Goal: Entertainment & Leisure: Browse casually

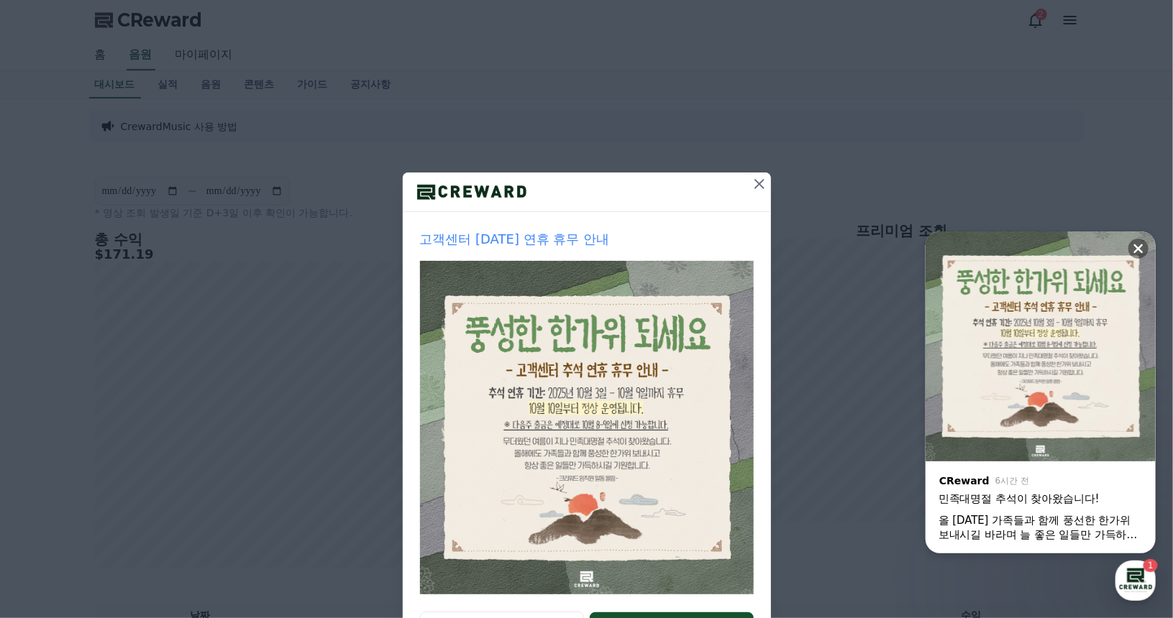
click at [754, 193] on button at bounding box center [759, 184] width 23 height 23
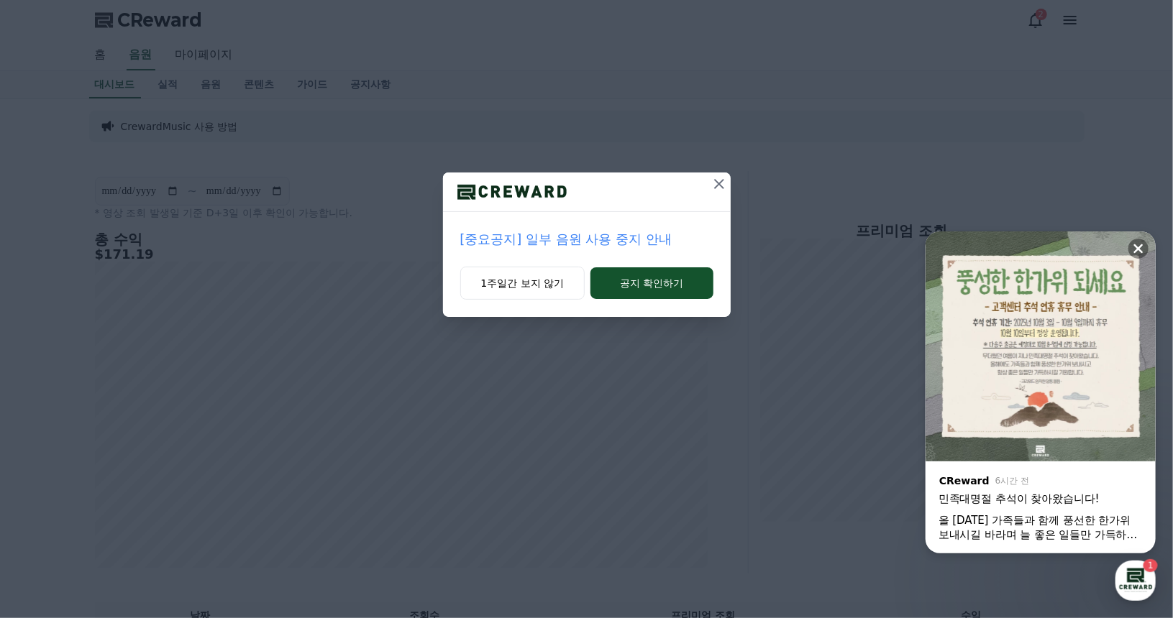
click at [748, 185] on div "[중요공지] 일부 음원 사용 중지 안내 1주일간 보지 않기 공지 확인하기" at bounding box center [586, 170] width 1173 height 340
drag, startPoint x: 538, startPoint y: 291, endPoint x: 498, endPoint y: 294, distance: 39.7
click at [541, 292] on button "1주일간 보지 않기" at bounding box center [522, 283] width 125 height 33
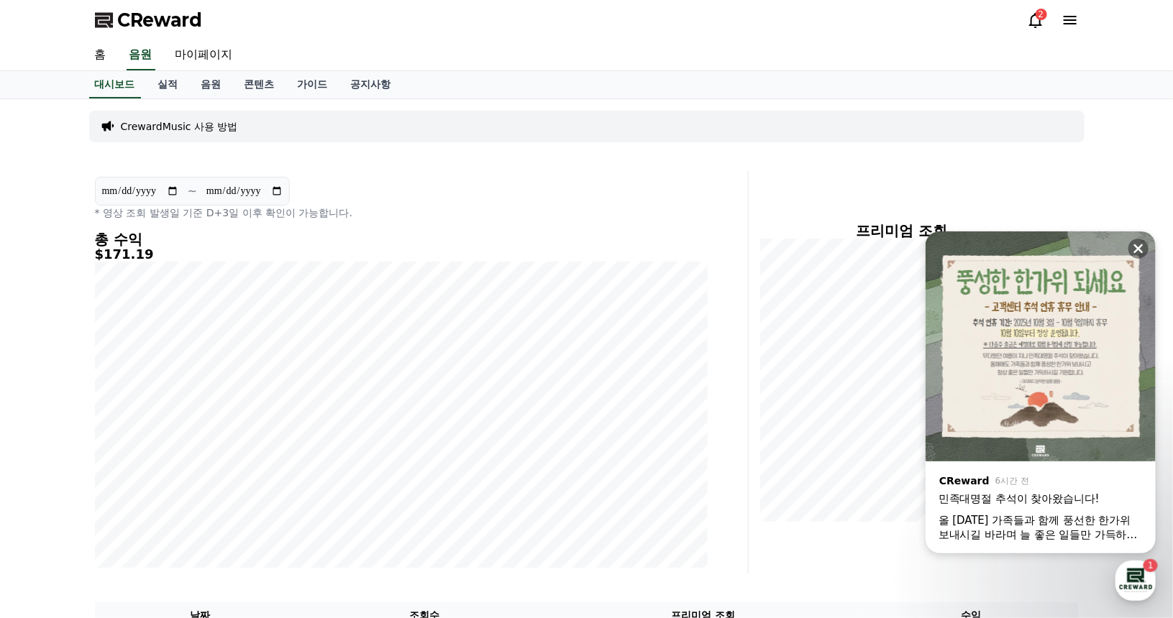
click at [175, 191] on input "**********" at bounding box center [140, 191] width 78 height 16
type input "**********"
click at [280, 198] on section "**********" at bounding box center [192, 191] width 195 height 29
click at [278, 192] on input "**********" at bounding box center [245, 191] width 78 height 16
type input "**********"
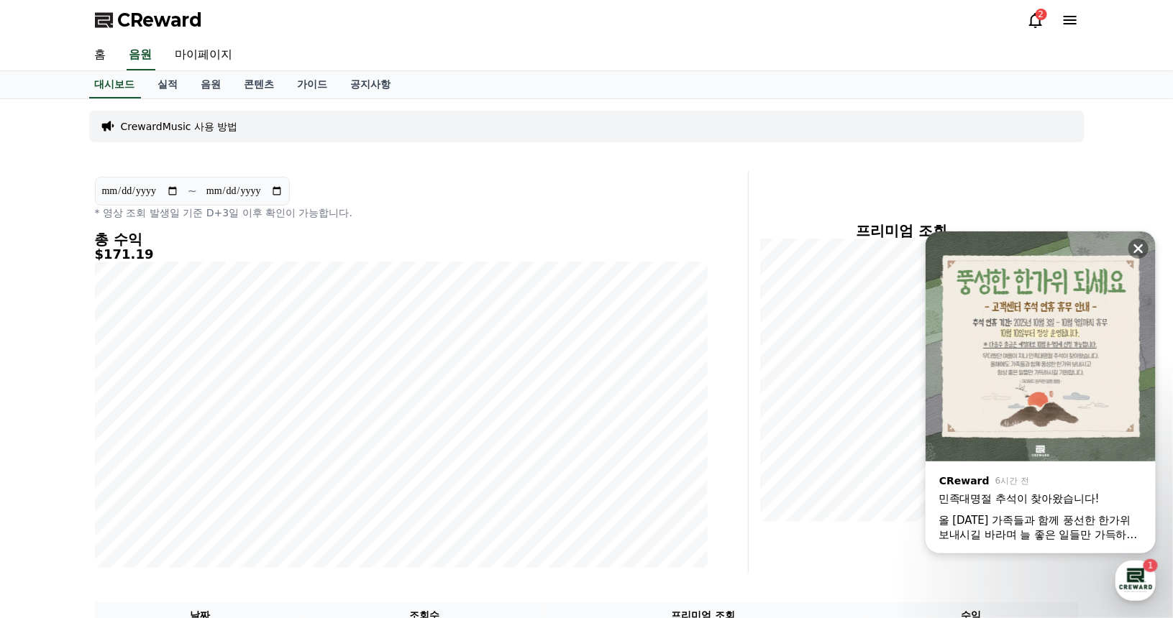
click at [466, 58] on div "홈 음원 마이페이지" at bounding box center [586, 55] width 1007 height 30
click at [1138, 247] on icon at bounding box center [1138, 248] width 9 height 9
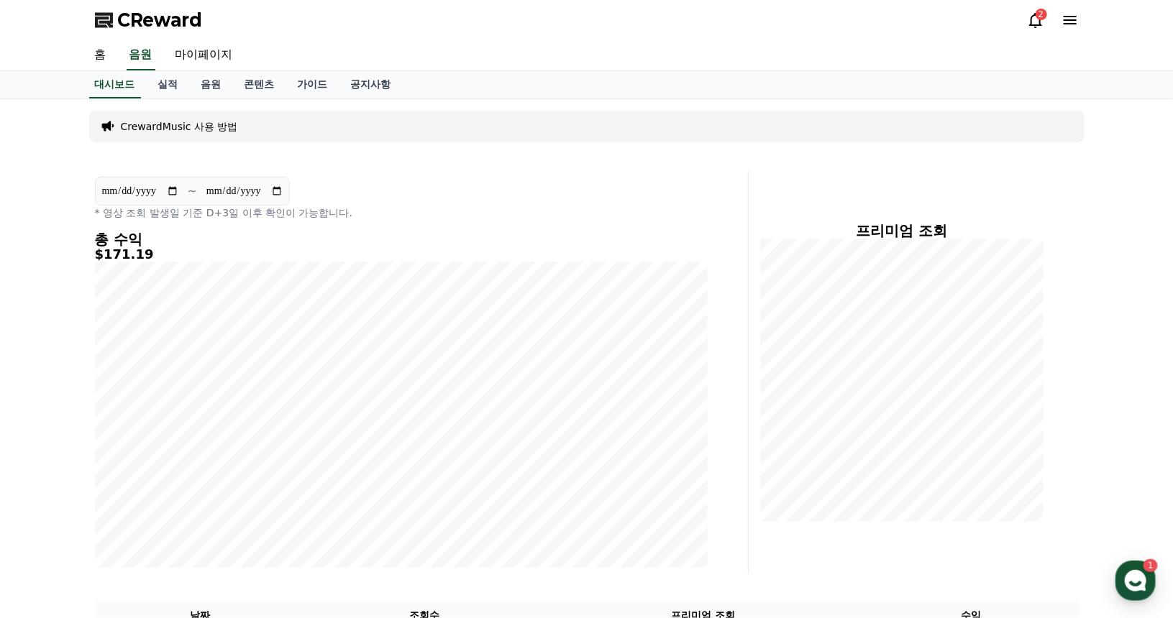
click at [1038, 14] on div "2" at bounding box center [1041, 15] width 12 height 12
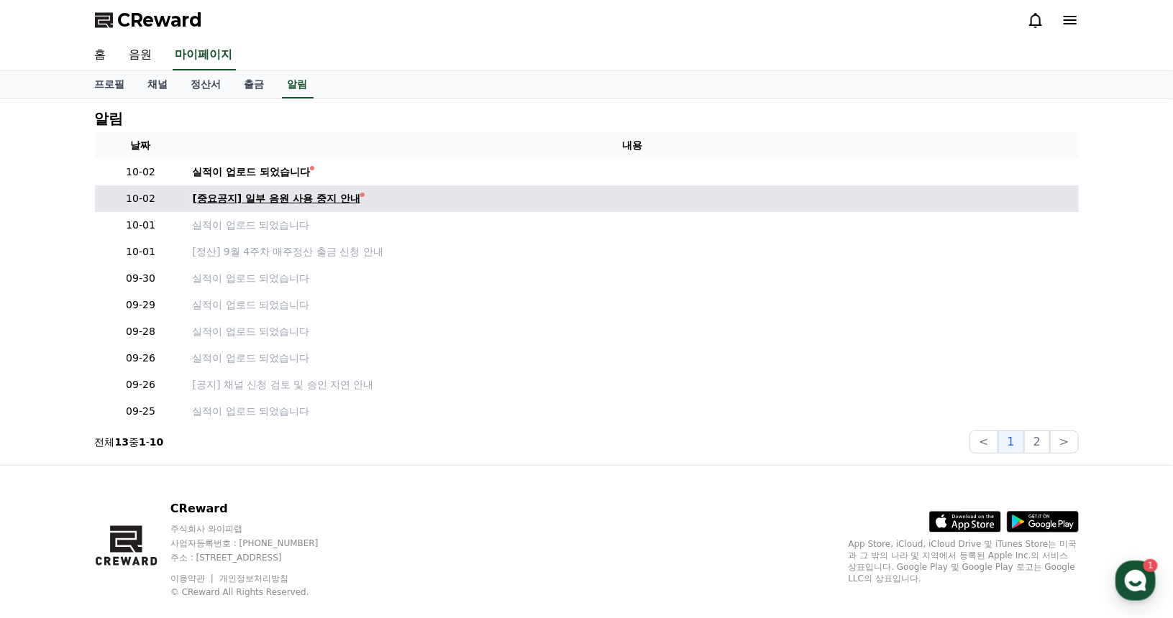
click at [268, 198] on div "[중요공지] 일부 음원 사용 중지 안내" at bounding box center [277, 198] width 168 height 15
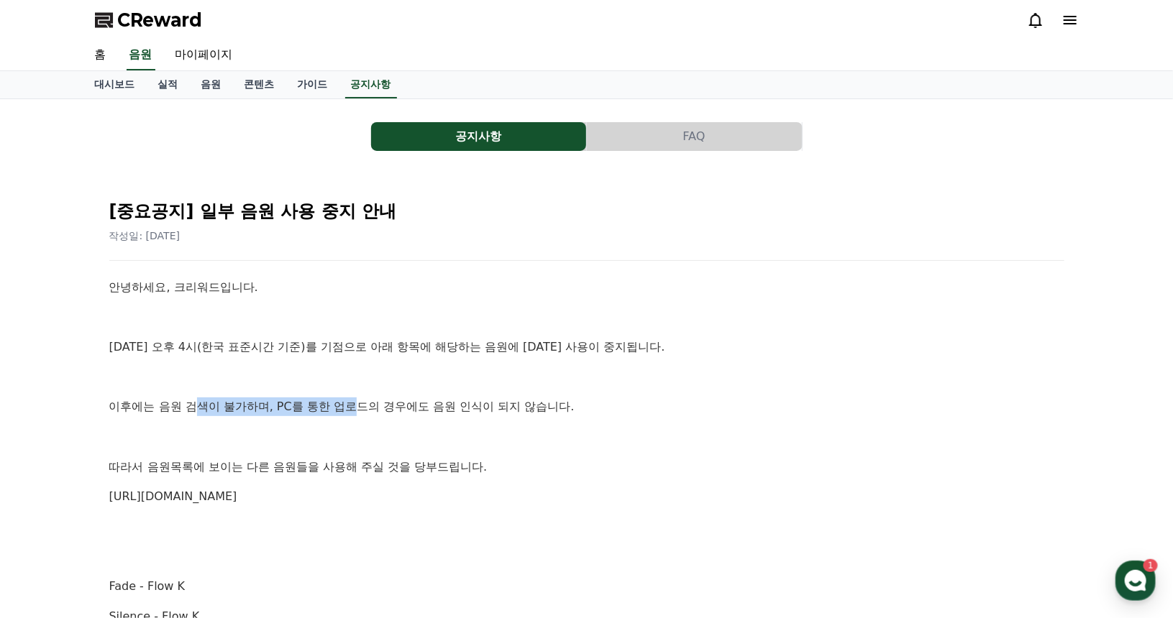
drag, startPoint x: 197, startPoint y: 400, endPoint x: 375, endPoint y: 408, distance: 178.5
click at [372, 408] on p "이후에는 음원 검색이 불가하며, PC를 통한 업로드의 경우에도 음원 인식이 되지 않습니다." at bounding box center [586, 407] width 955 height 19
click at [206, 86] on link "음원" at bounding box center [211, 84] width 43 height 27
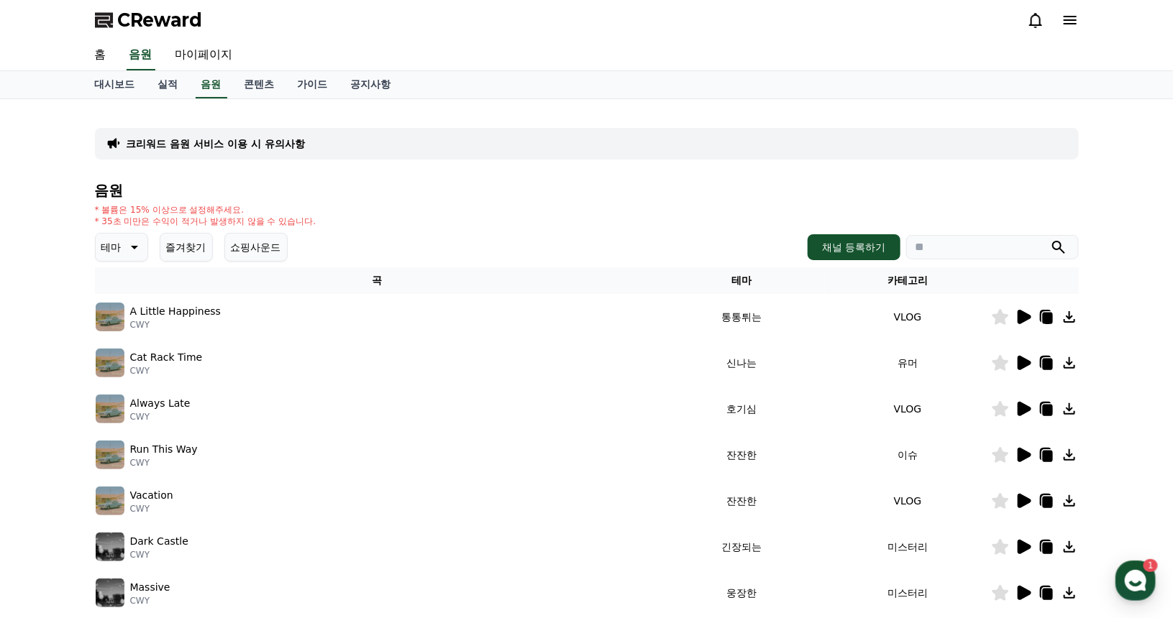
click at [207, 241] on button "즐겨찾기" at bounding box center [186, 247] width 53 height 29
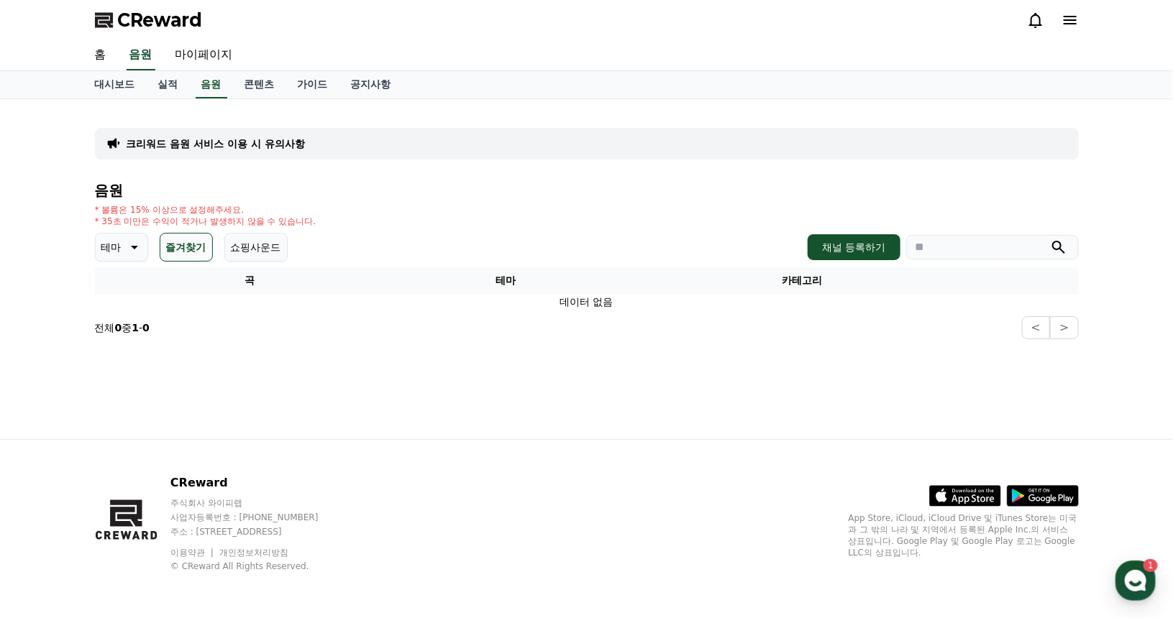
click at [112, 244] on p "테마" at bounding box center [111, 247] width 20 height 20
click at [168, 247] on button "즐겨찾기" at bounding box center [186, 247] width 53 height 29
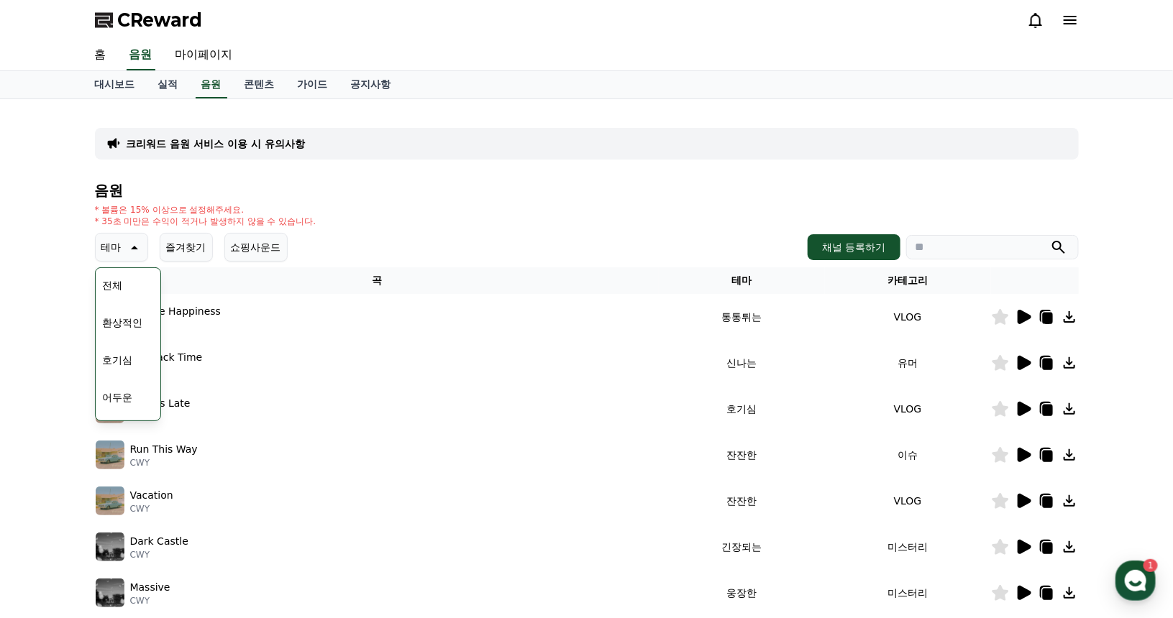
click at [468, 242] on div "테마 테마 전체 환상적인 호기심 어두운 밝은 통통튀는 신나는 반전 웅장한 드라마틱 즐거움 분위기있는 EDM 그루브 슬픈 잔잔한 귀여운 감동적인…" at bounding box center [587, 247] width 984 height 29
click at [59, 329] on div "크리워드 음원 서비스 이용 시 유의사항 음원 * 볼륨은 15% 이상으로 설정해주세요. * 35초 미만은 수익이 적거나 발생하지 않을 수 있습니…" at bounding box center [586, 446] width 1173 height 695
click at [472, 242] on div "테마 테마 전체 환상적인 호기심 어두운 밝은 통통튀는 신나는 반전 웅장한 드라마틱 즐거움 분위기있는 EDM 그루브 슬픈 잔잔한 귀여운 감동적인…" at bounding box center [587, 247] width 984 height 29
click at [357, 281] on th "곡" at bounding box center [377, 280] width 564 height 27
click at [498, 204] on div "* 볼륨은 15% 이상으로 설정해주세요. * 35초 미만은 수익이 적거나 발생하지 않을 수 있습니다." at bounding box center [587, 215] width 984 height 23
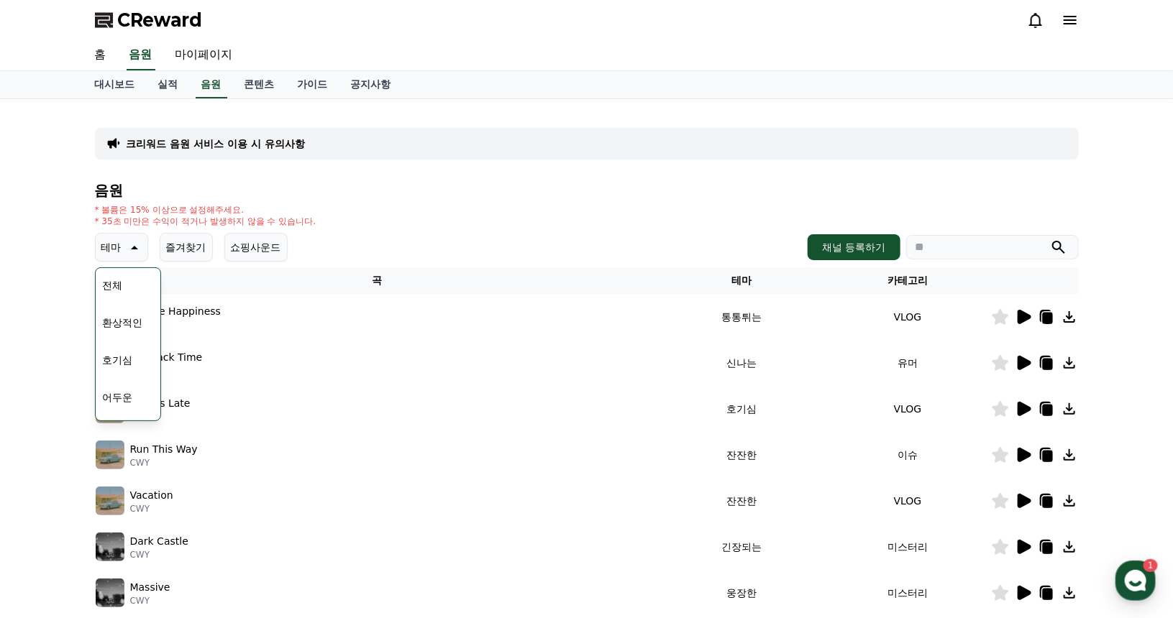
click at [55, 265] on div "크리워드 음원 서비스 이용 시 유의사항 음원 * 볼륨은 15% 이상으로 설정해주세요. * 35초 미만은 수익이 적거나 발생하지 않을 수 있습니…" at bounding box center [586, 446] width 1173 height 695
click at [137, 247] on icon at bounding box center [132, 247] width 17 height 17
click at [131, 246] on icon at bounding box center [134, 248] width 7 height 4
click at [130, 326] on button "어두운" at bounding box center [118, 326] width 42 height 32
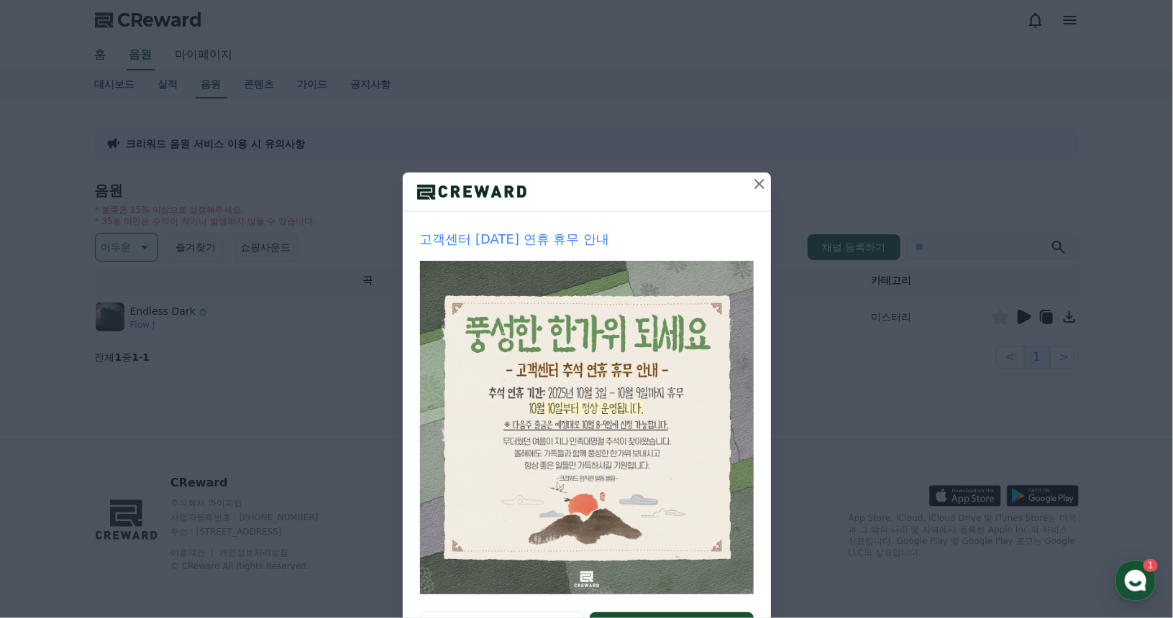
click at [751, 184] on icon at bounding box center [759, 183] width 17 height 17
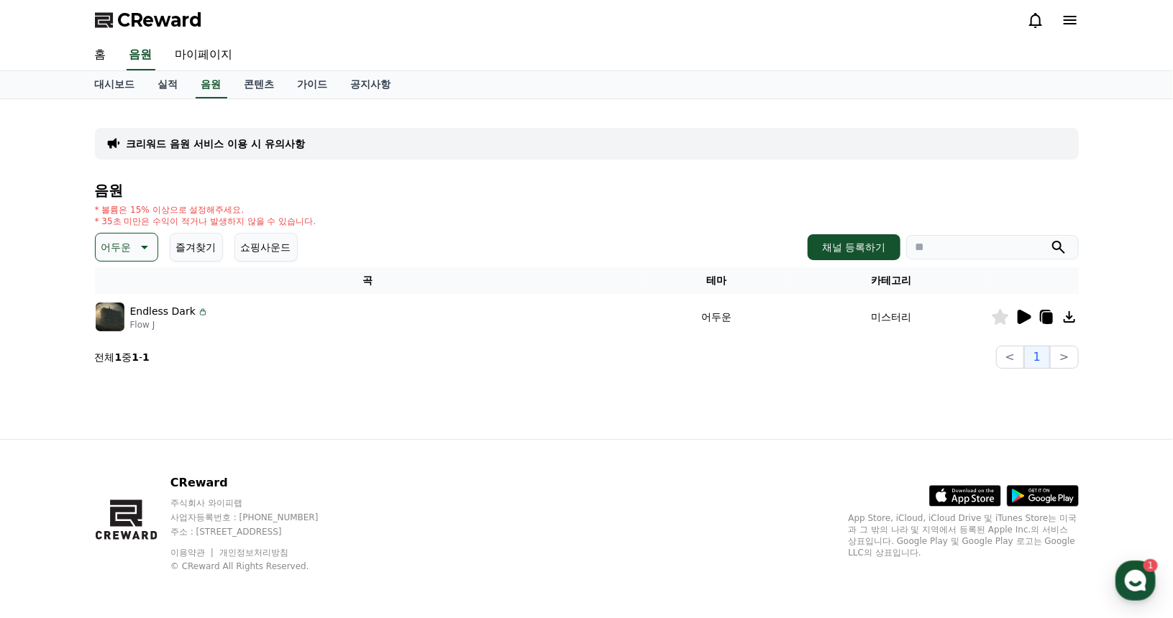
click at [93, 316] on div "크리워드 음원 서비스 이용 시 유의사항 음원 * 볼륨은 15% 이상으로 설정해주세요. * 35초 미만은 수익이 적거나 발생하지 않을 수 있습니…" at bounding box center [586, 240] width 995 height 270
click at [123, 308] on img at bounding box center [110, 317] width 29 height 29
click at [117, 314] on img at bounding box center [110, 317] width 29 height 29
click at [1025, 321] on icon at bounding box center [1023, 316] width 17 height 17
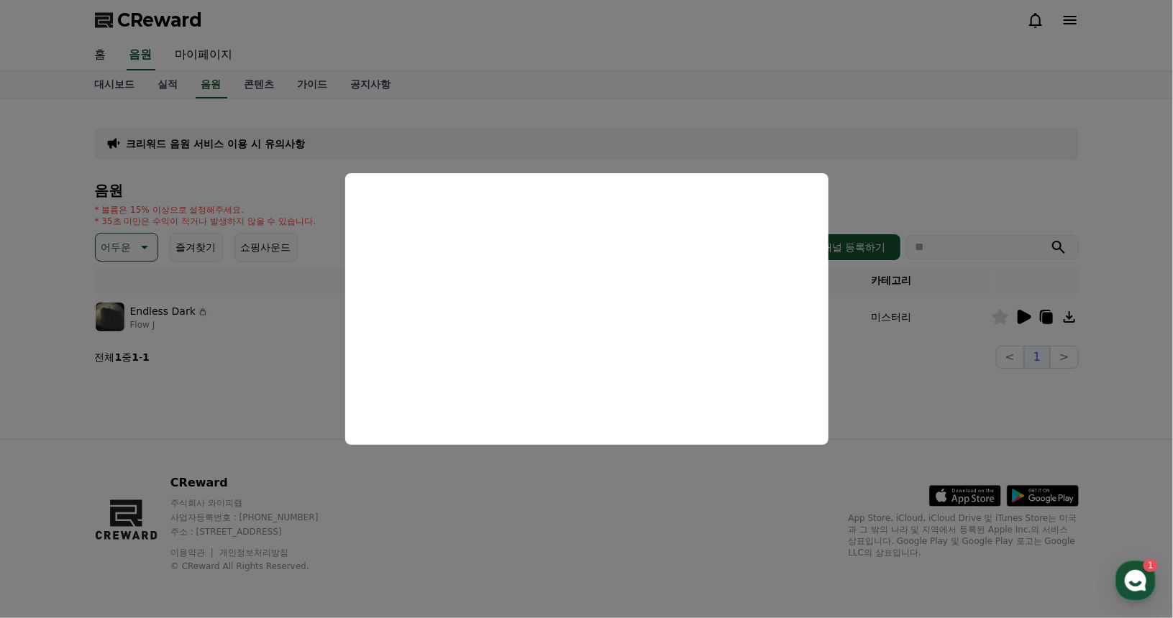
click at [791, 109] on button "close modal" at bounding box center [586, 309] width 1173 height 618
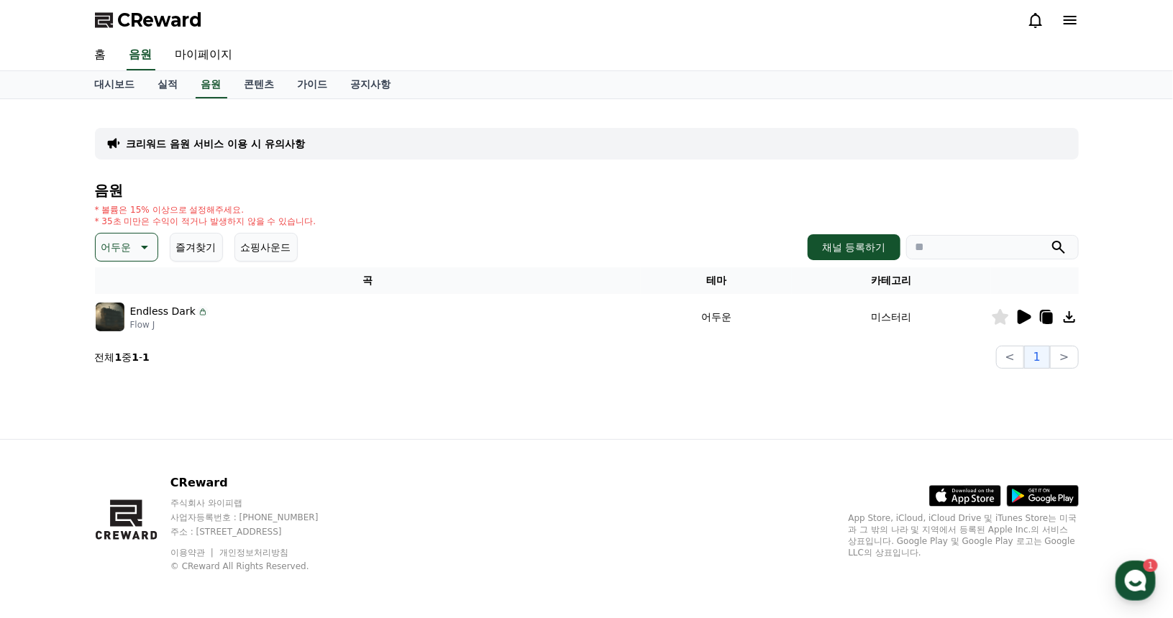
click at [155, 250] on button "어두운" at bounding box center [126, 247] width 63 height 29
click at [134, 365] on button "웅장한" at bounding box center [118, 369] width 42 height 32
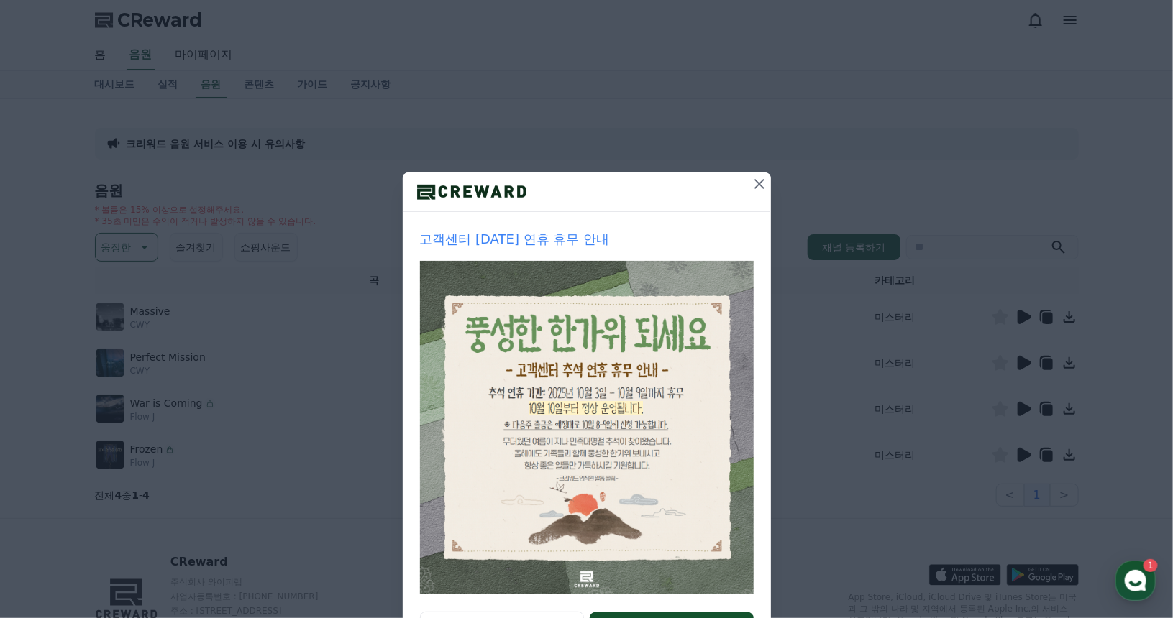
click at [755, 185] on icon at bounding box center [759, 184] width 10 height 10
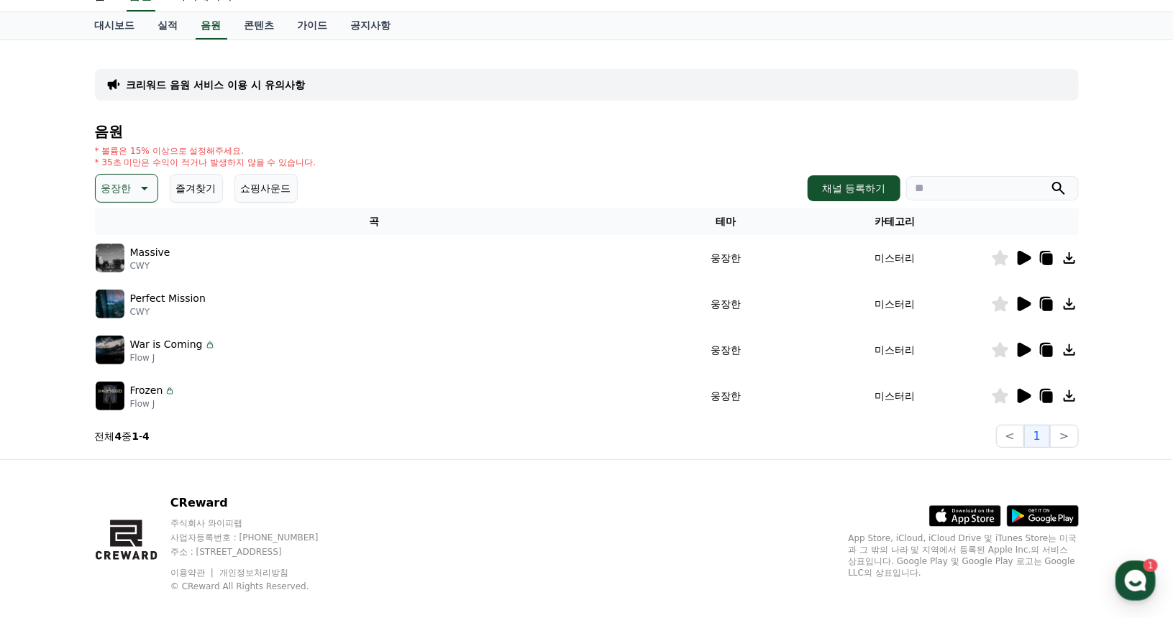
scroll to position [72, 0]
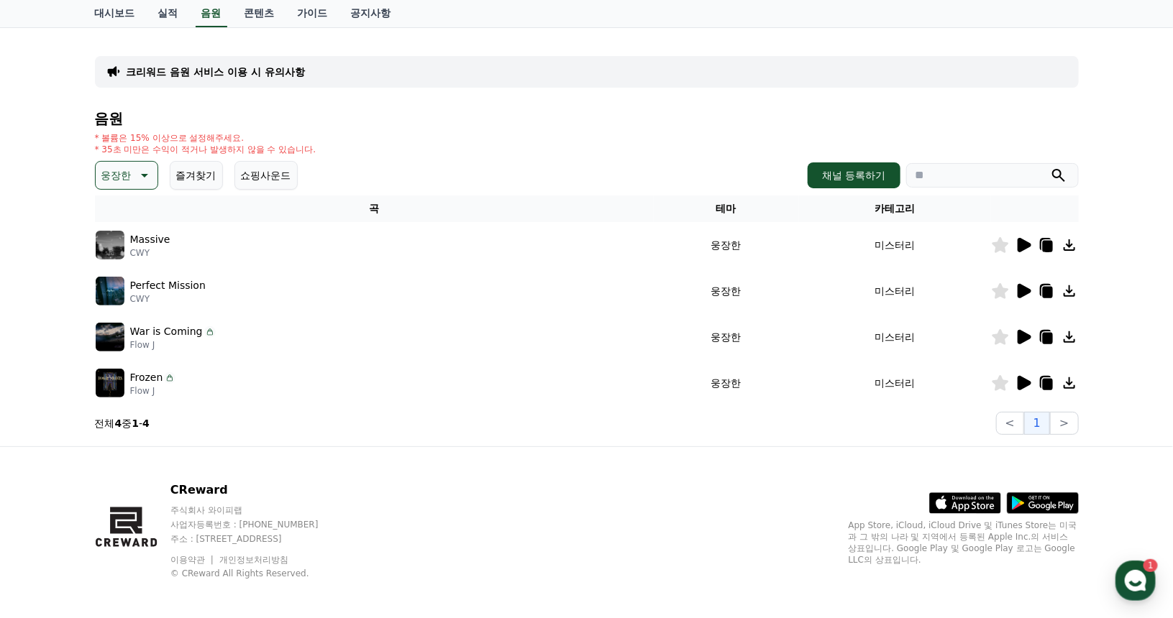
click at [1018, 241] on icon at bounding box center [1025, 245] width 14 height 14
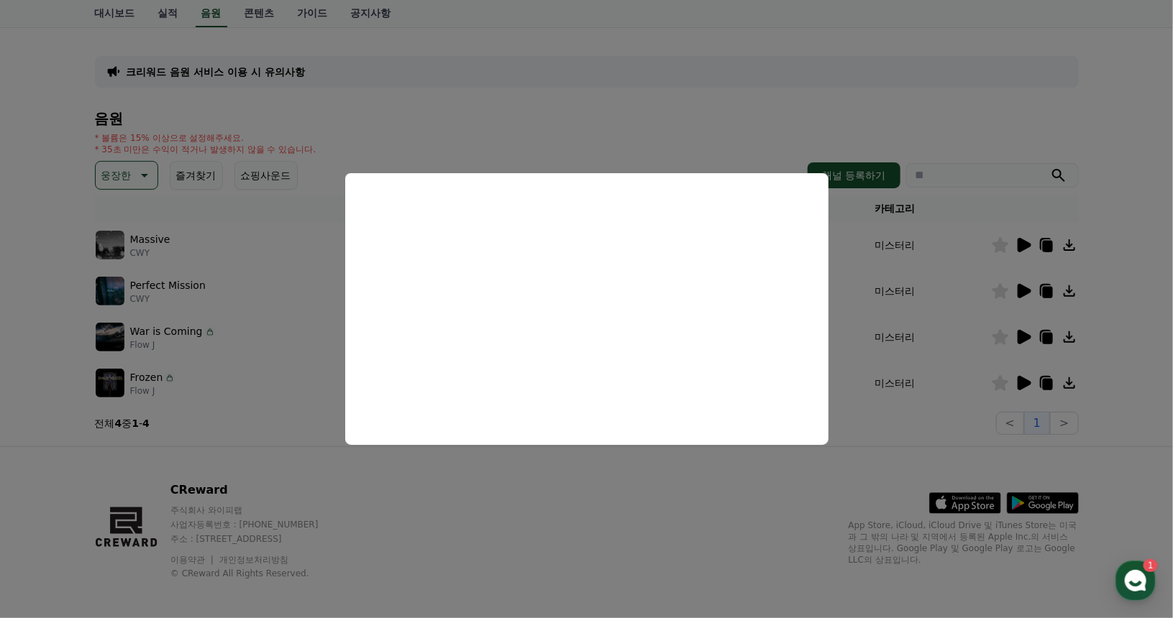
click at [944, 277] on button "close modal" at bounding box center [586, 309] width 1173 height 618
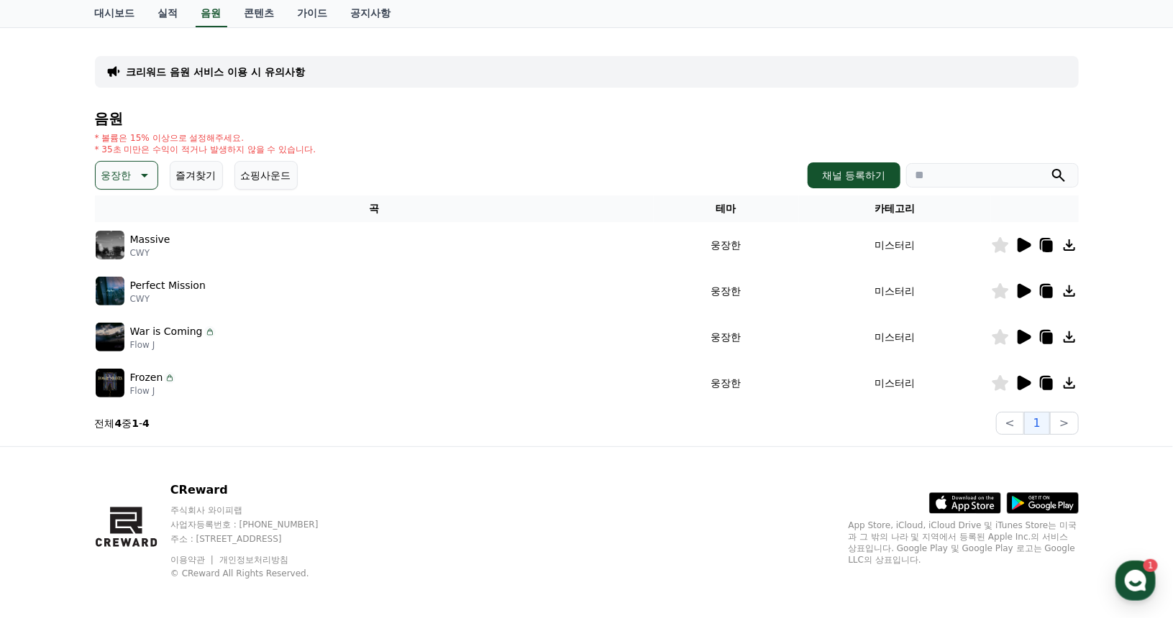
click at [155, 288] on p "Perfect Mission" at bounding box center [168, 285] width 76 height 15
click at [122, 293] on img at bounding box center [110, 291] width 29 height 29
click at [1020, 291] on icon at bounding box center [1025, 291] width 14 height 14
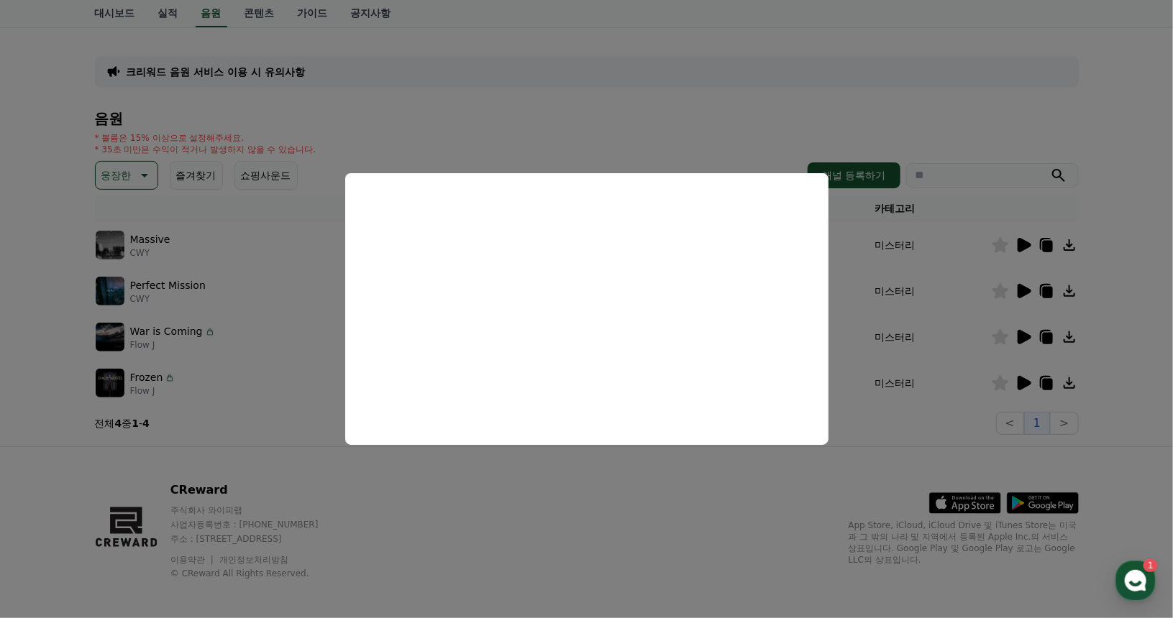
click at [1111, 287] on button "close modal" at bounding box center [586, 309] width 1173 height 618
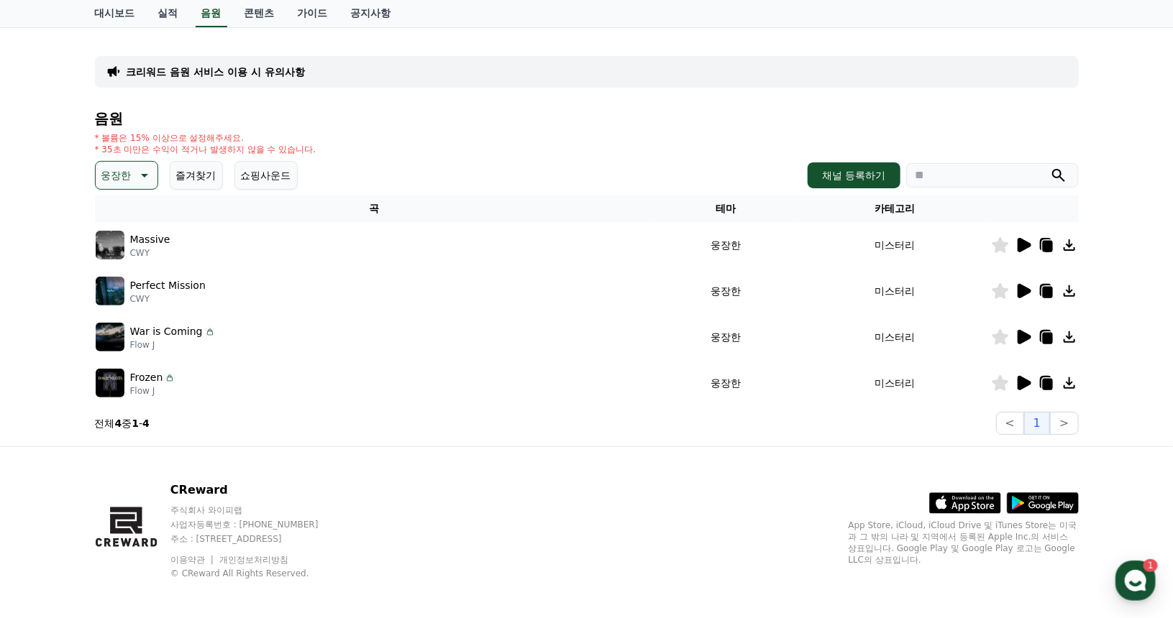
click at [999, 291] on icon at bounding box center [1000, 291] width 17 height 16
drag, startPoint x: 1069, startPoint y: 291, endPoint x: 1051, endPoint y: 295, distance: 18.3
click at [1056, 298] on div at bounding box center [1035, 291] width 86 height 17
click at [1050, 294] on icon at bounding box center [1047, 293] width 10 height 12
